Goal: Find specific fact

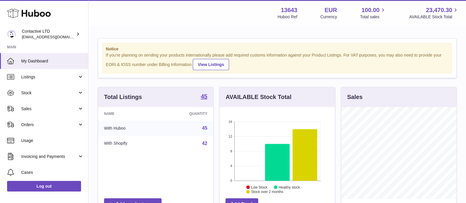
scroll to position [92, 115]
click at [203, 96] on strong "45" at bounding box center [204, 97] width 6 height 6
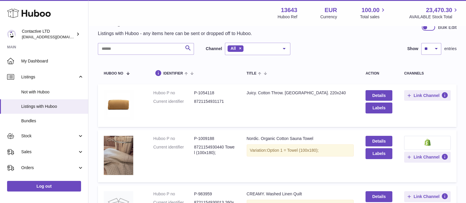
scroll to position [37, 0]
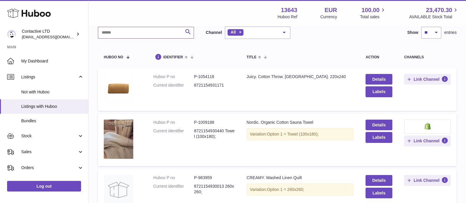
click at [119, 34] on input "text" at bounding box center [146, 33] width 96 height 12
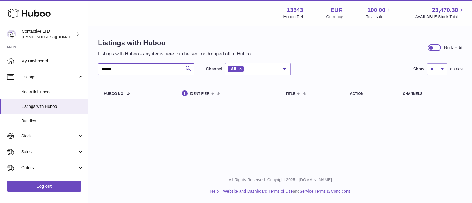
type input "*******"
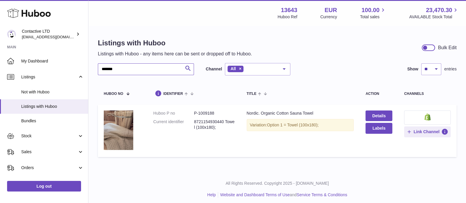
drag, startPoint x: 127, startPoint y: 70, endPoint x: 90, endPoint y: 66, distance: 37.4
click at [90, 66] on div "Listings with Huboo Listings with Huboo - any items here can be sent or dropped…" at bounding box center [277, 99] width 378 height 145
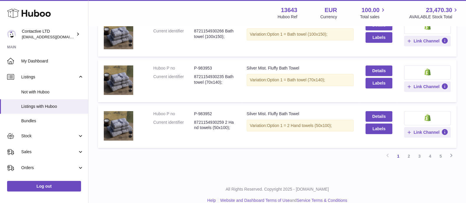
scroll to position [429, 0]
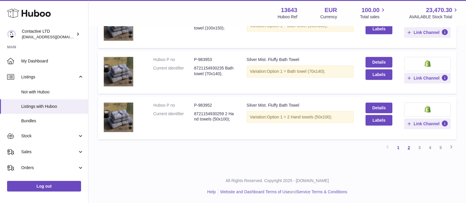
click at [410, 146] on link "2" at bounding box center [409, 147] width 11 height 11
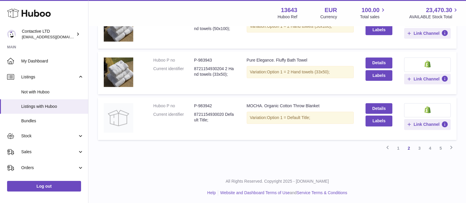
scroll to position [419, 0]
click at [422, 142] on link "3" at bounding box center [419, 147] width 11 height 11
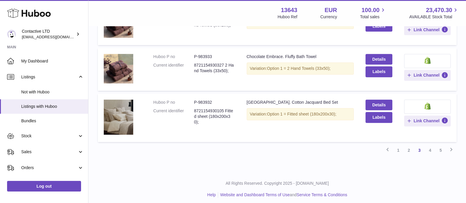
scroll to position [441, 0]
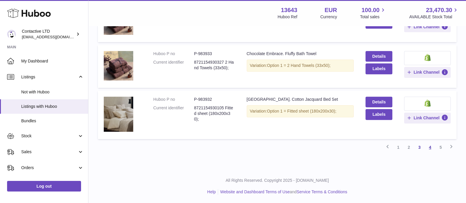
click at [429, 147] on link "4" at bounding box center [430, 147] width 11 height 11
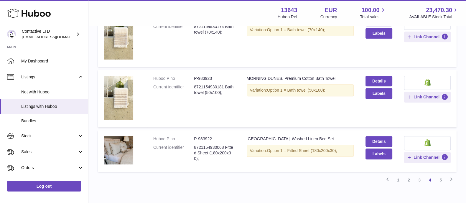
scroll to position [464, 0]
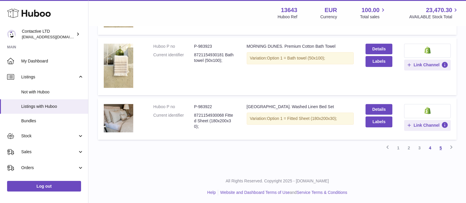
click at [438, 145] on link "5" at bounding box center [441, 148] width 11 height 11
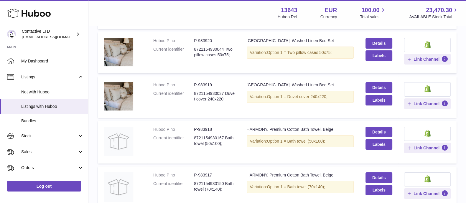
scroll to position [187, 0]
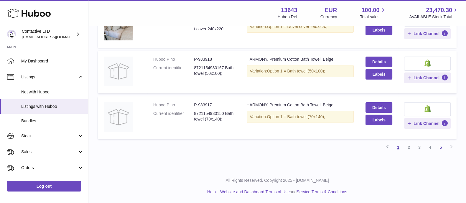
click at [400, 146] on link "1" at bounding box center [398, 147] width 11 height 11
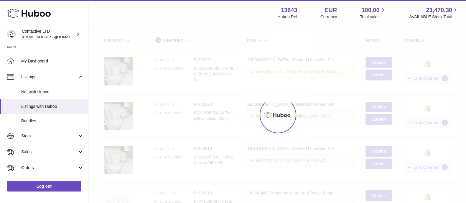
scroll to position [27, 0]
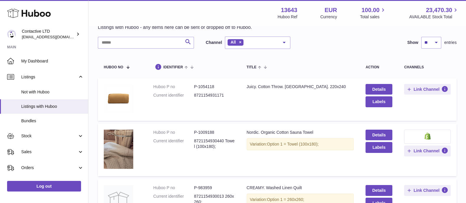
click at [206, 136] on dl "Huboo P no P-1009188 Current identifier 8721154930440 Towel (100x180);" at bounding box center [193, 141] width 81 height 23
copy dd "1009188"
click at [192, 12] on div "Menu Huboo 13643 Huboo Ref EUR Currency 100.00 Total sales 23,470.30 AVAILABLE …" at bounding box center [278, 13] width 364 height 14
